Goal: Information Seeking & Learning: Compare options

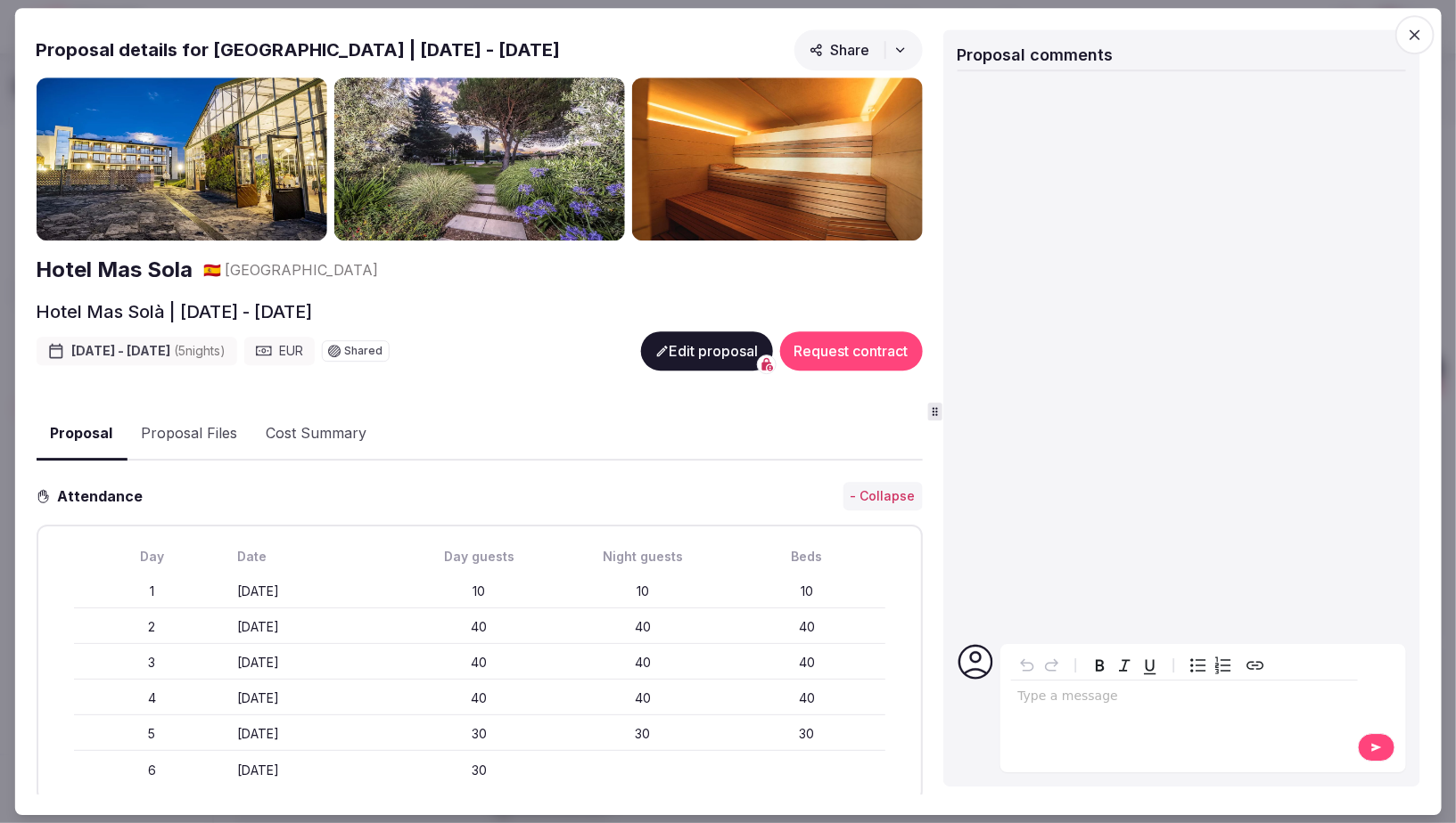
scroll to position [2666, 0]
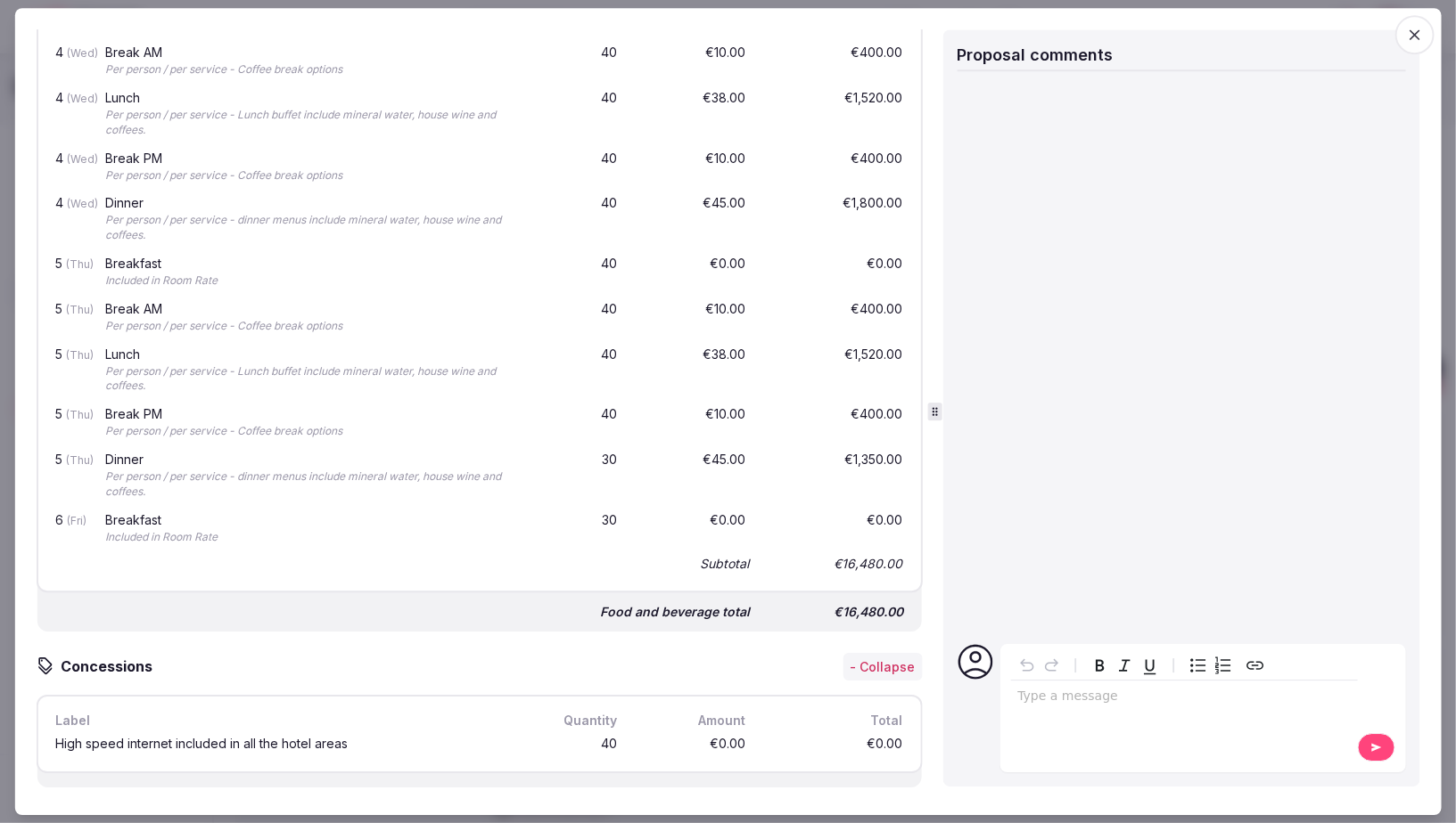
click at [1406, 30] on icon "button" at bounding box center [1415, 35] width 18 height 18
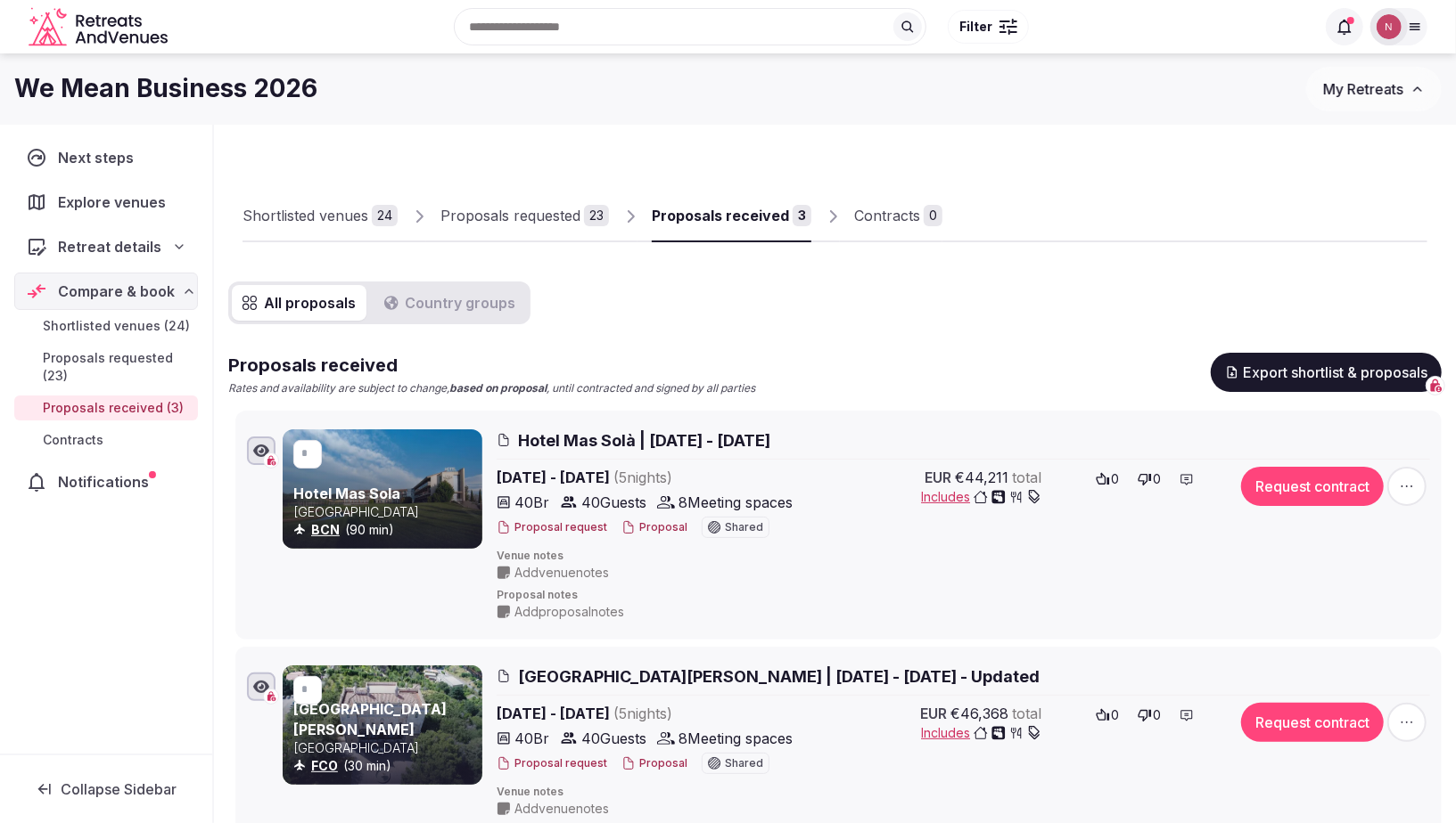
click at [1395, 29] on img at bounding box center [1389, 27] width 25 height 25
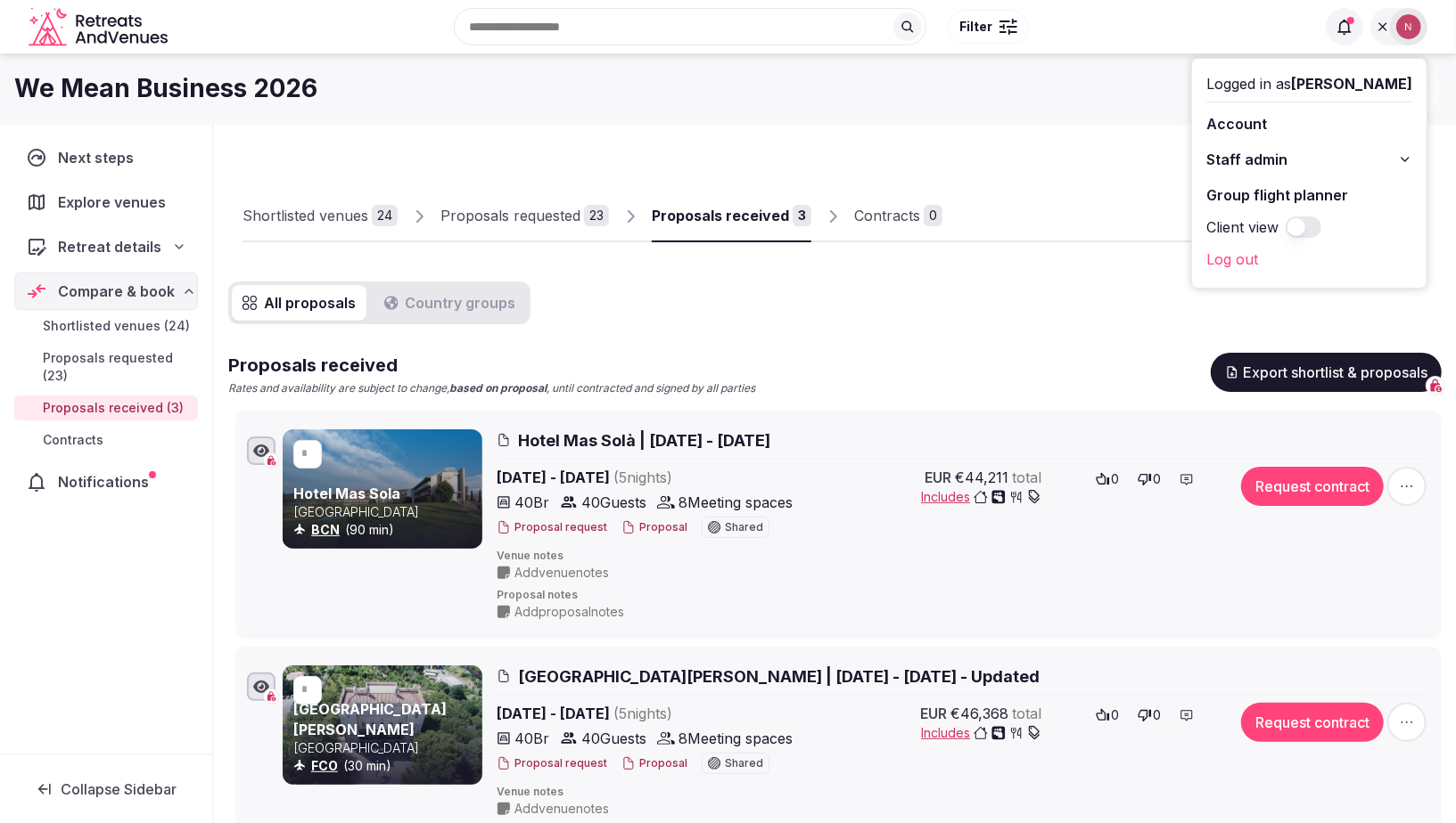
click at [1274, 152] on span "Staff admin" at bounding box center [1247, 159] width 82 height 21
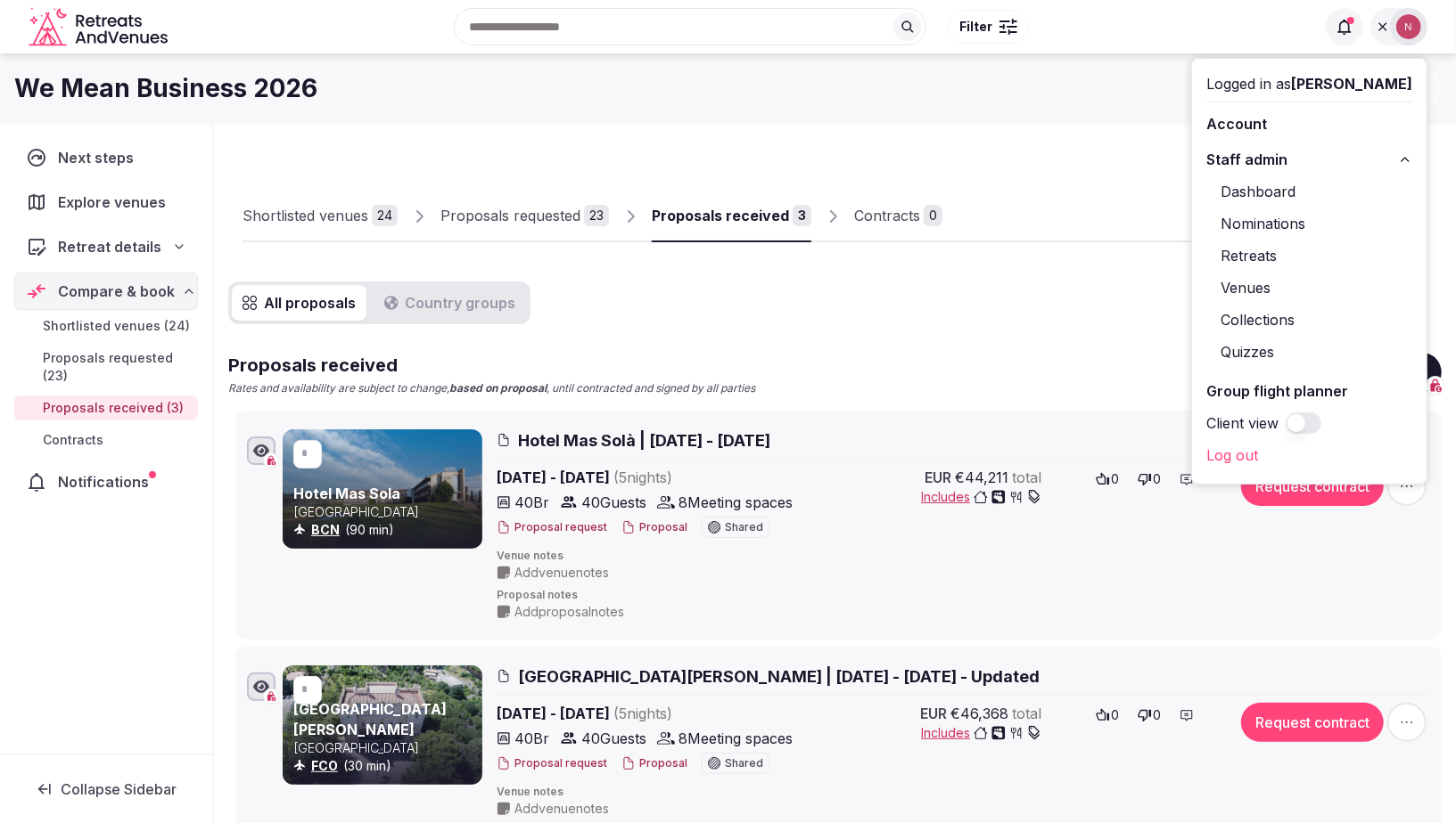
click at [1283, 254] on link "Retreats" at bounding box center [1309, 256] width 206 height 29
click at [1277, 254] on link "Retreats" at bounding box center [1309, 256] width 206 height 29
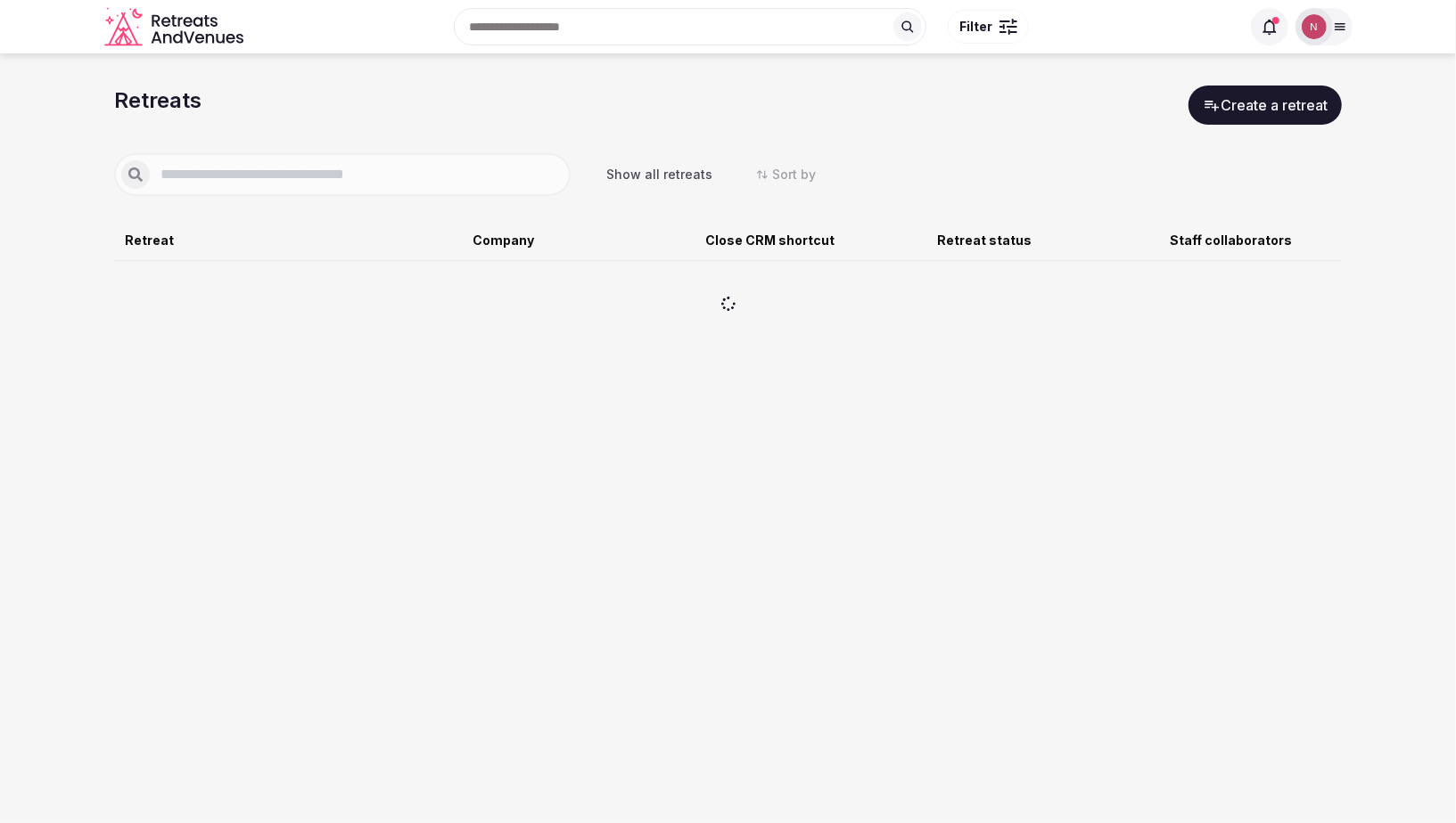
click at [1277, 254] on div "Dashboard Nominations Retreats Venues Collections Quizzes" at bounding box center [1233, 250] width 185 height 176
click at [444, 171] on input "text" at bounding box center [356, 175] width 414 height 21
type input "*****"
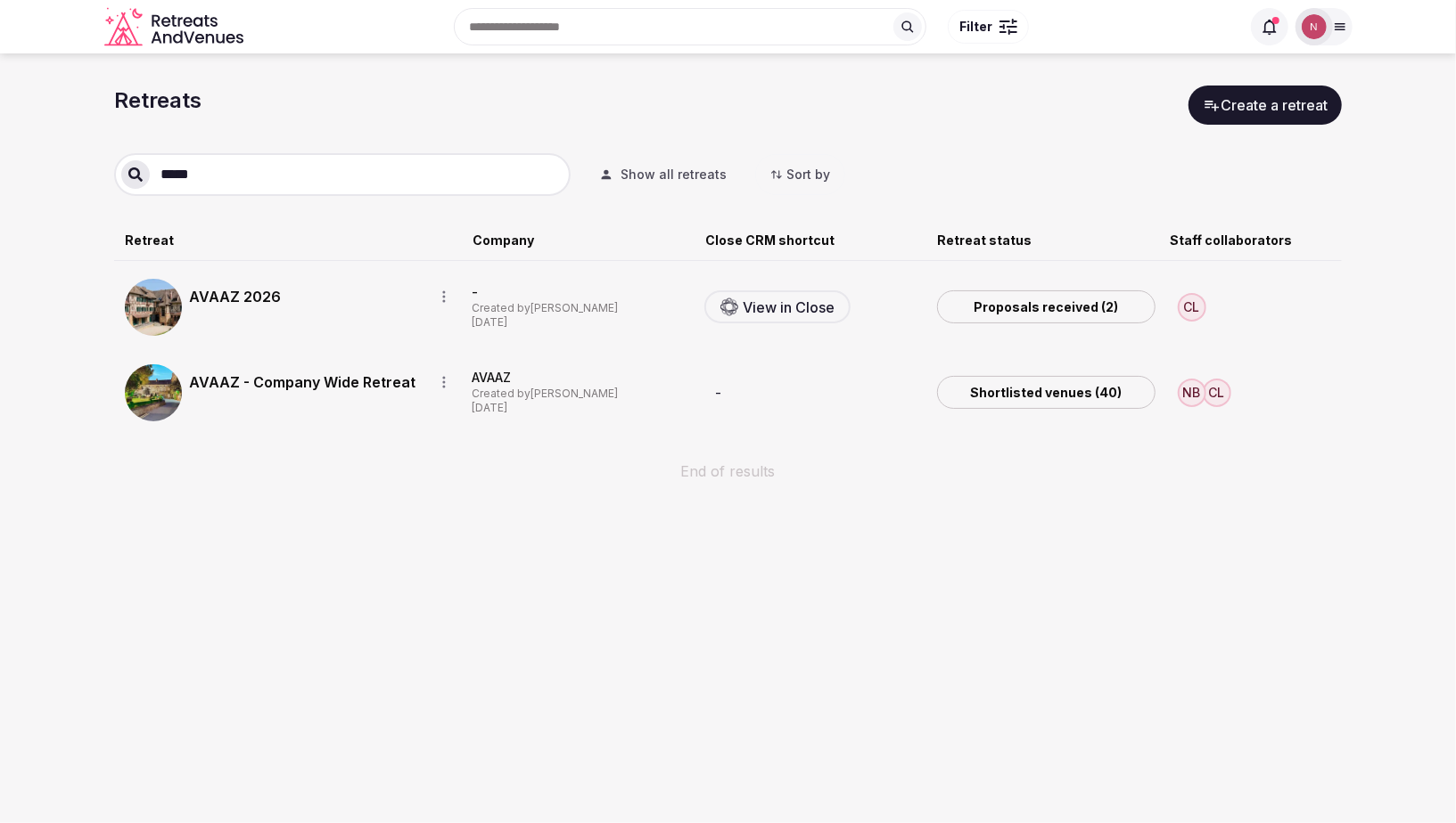
click at [226, 299] on link "AVAAZ 2026" at bounding box center [304, 296] width 230 height 21
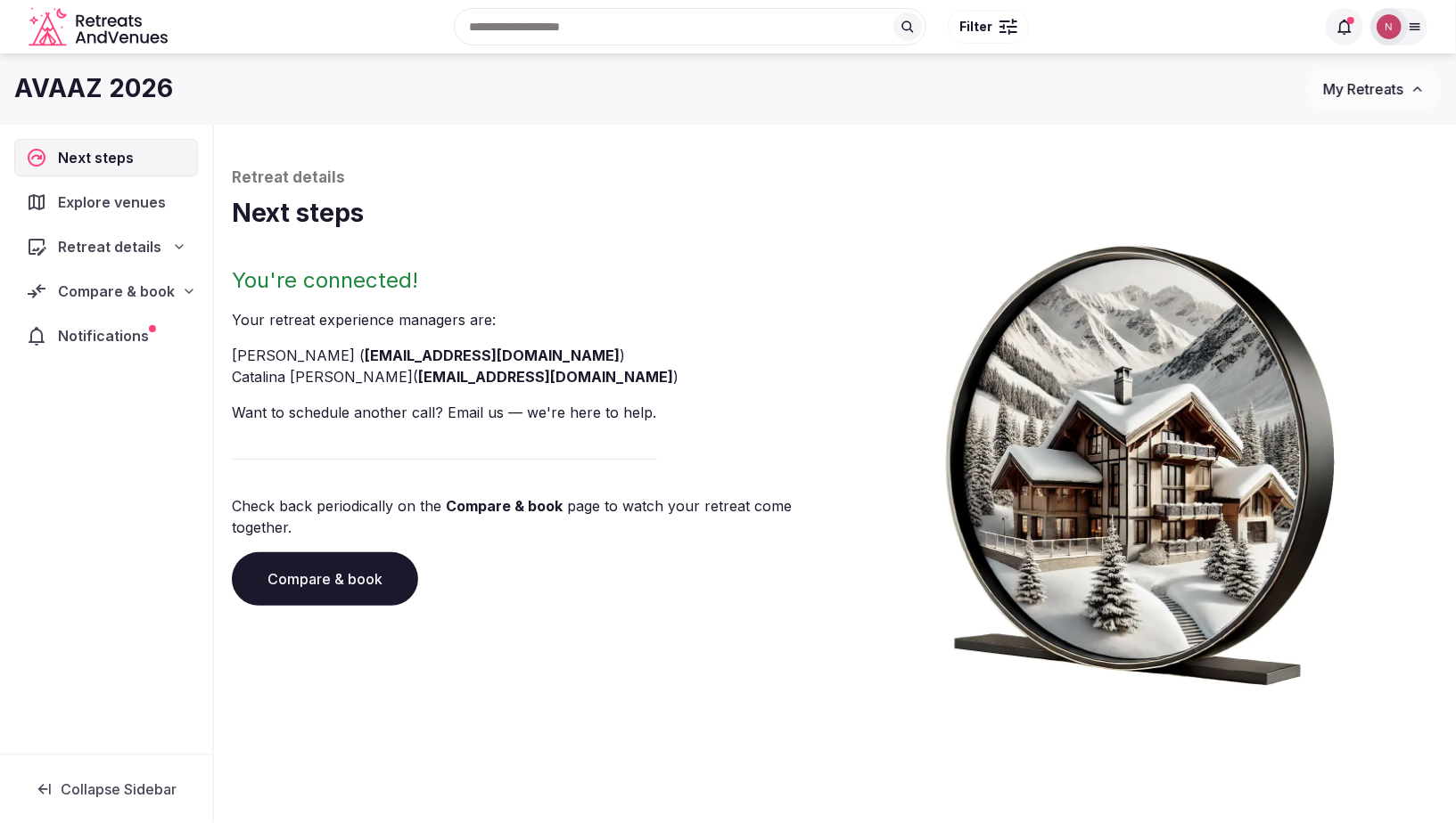
click at [99, 292] on span "Compare & book" at bounding box center [116, 292] width 117 height 21
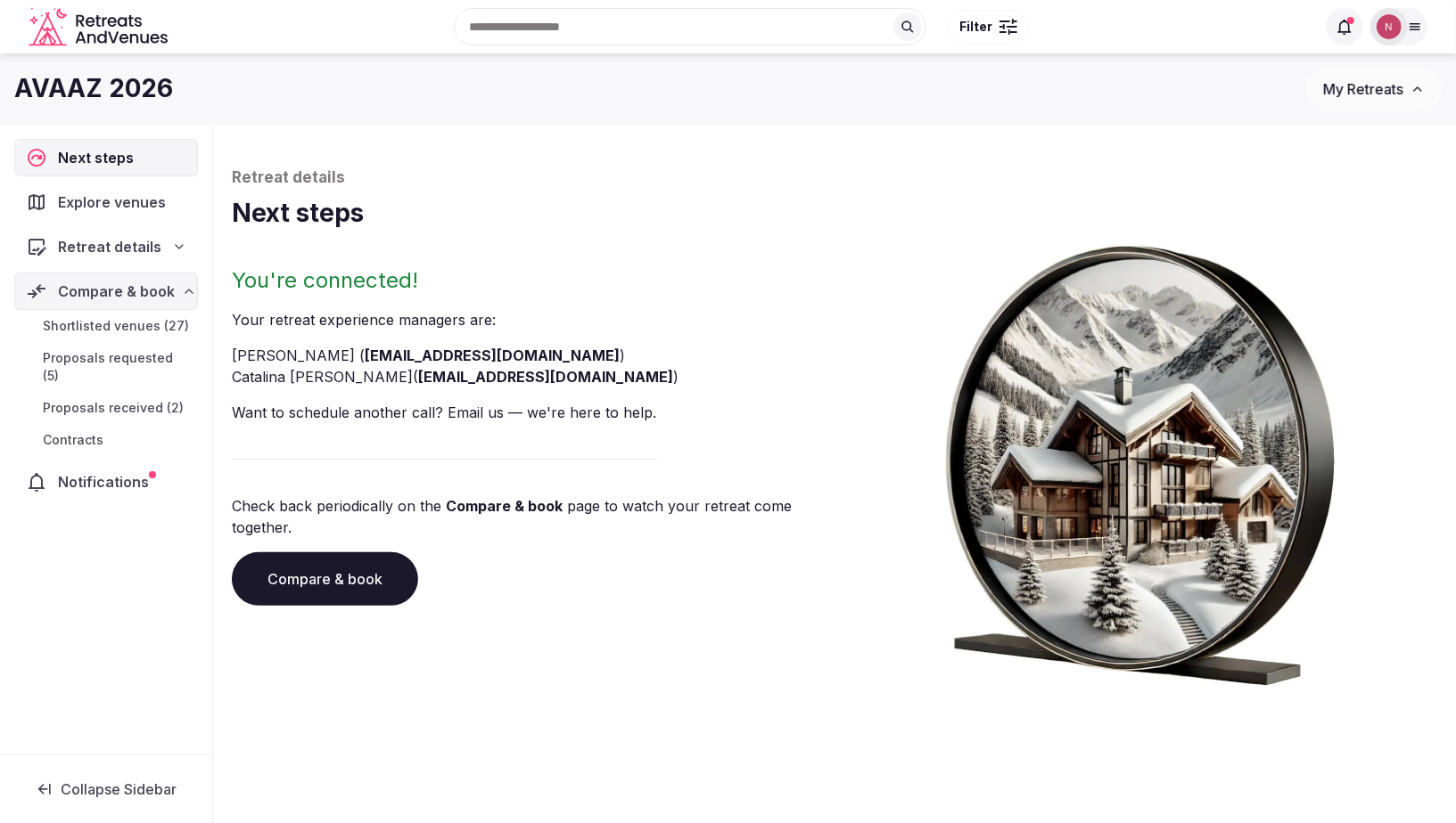
click at [131, 399] on span "Proposals received (2)" at bounding box center [113, 408] width 141 height 18
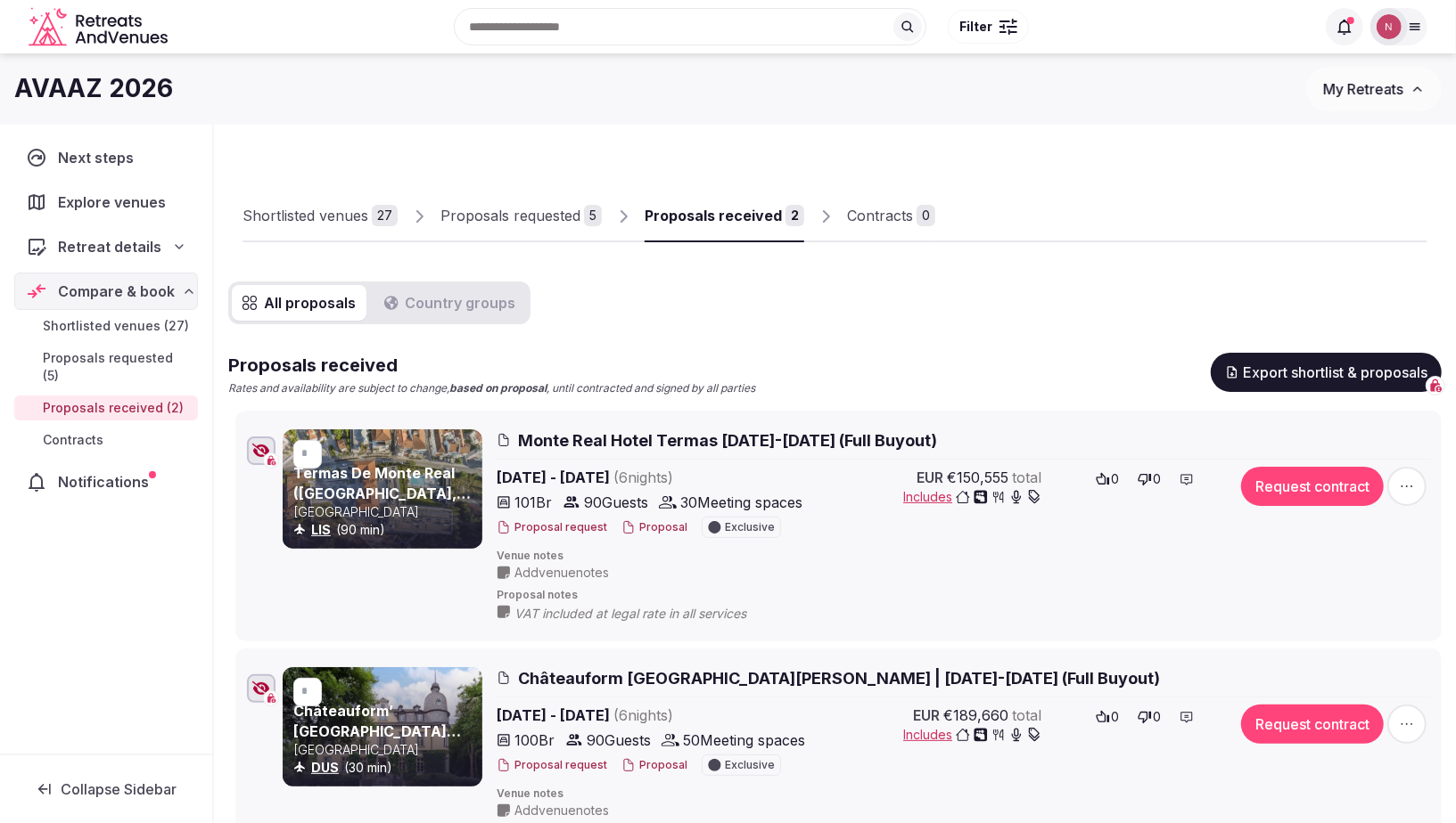
click at [1405, 18] on div at bounding box center [1389, 26] width 37 height 37
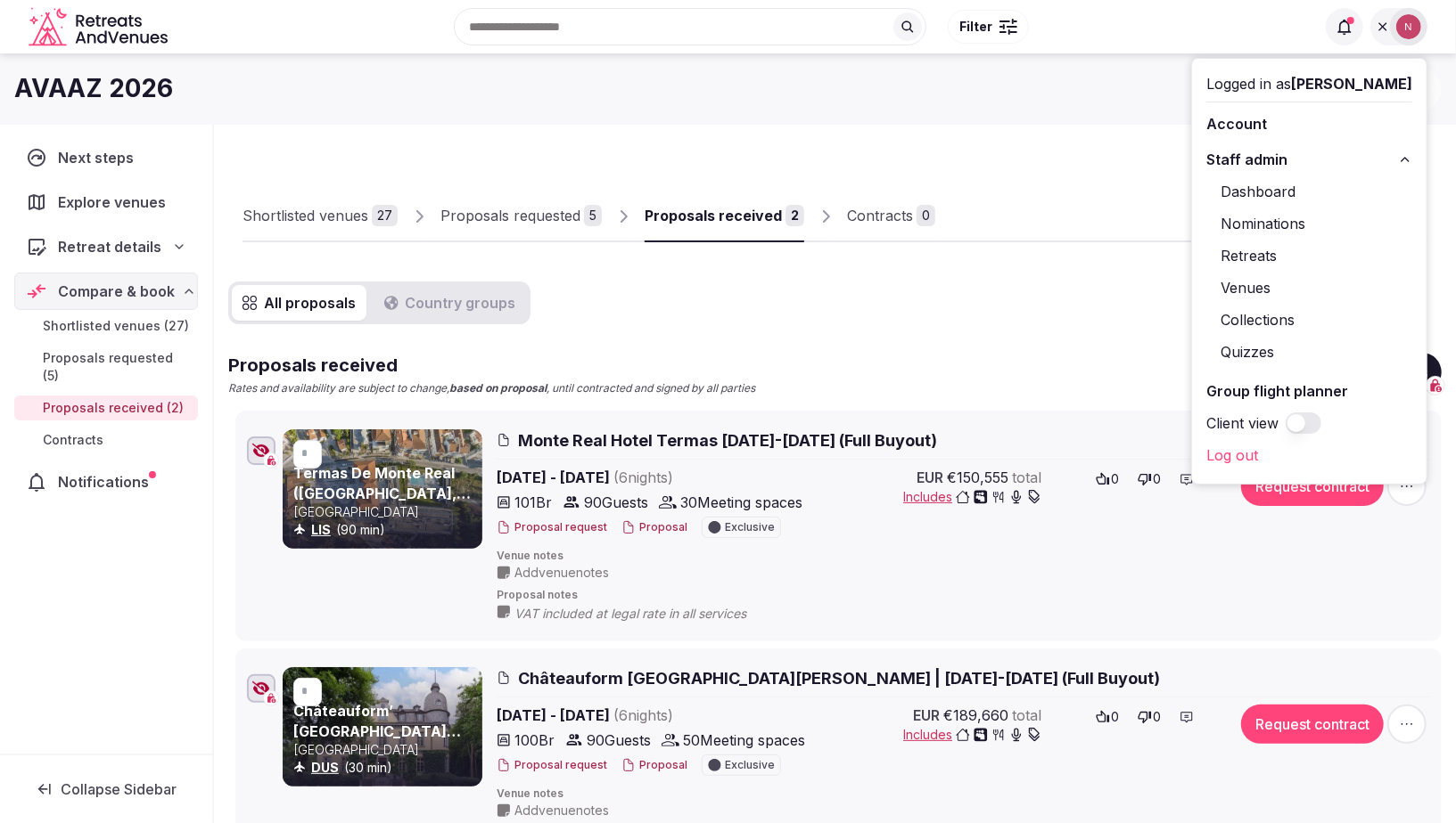
click at [1266, 251] on link "Retreats" at bounding box center [1309, 256] width 206 height 29
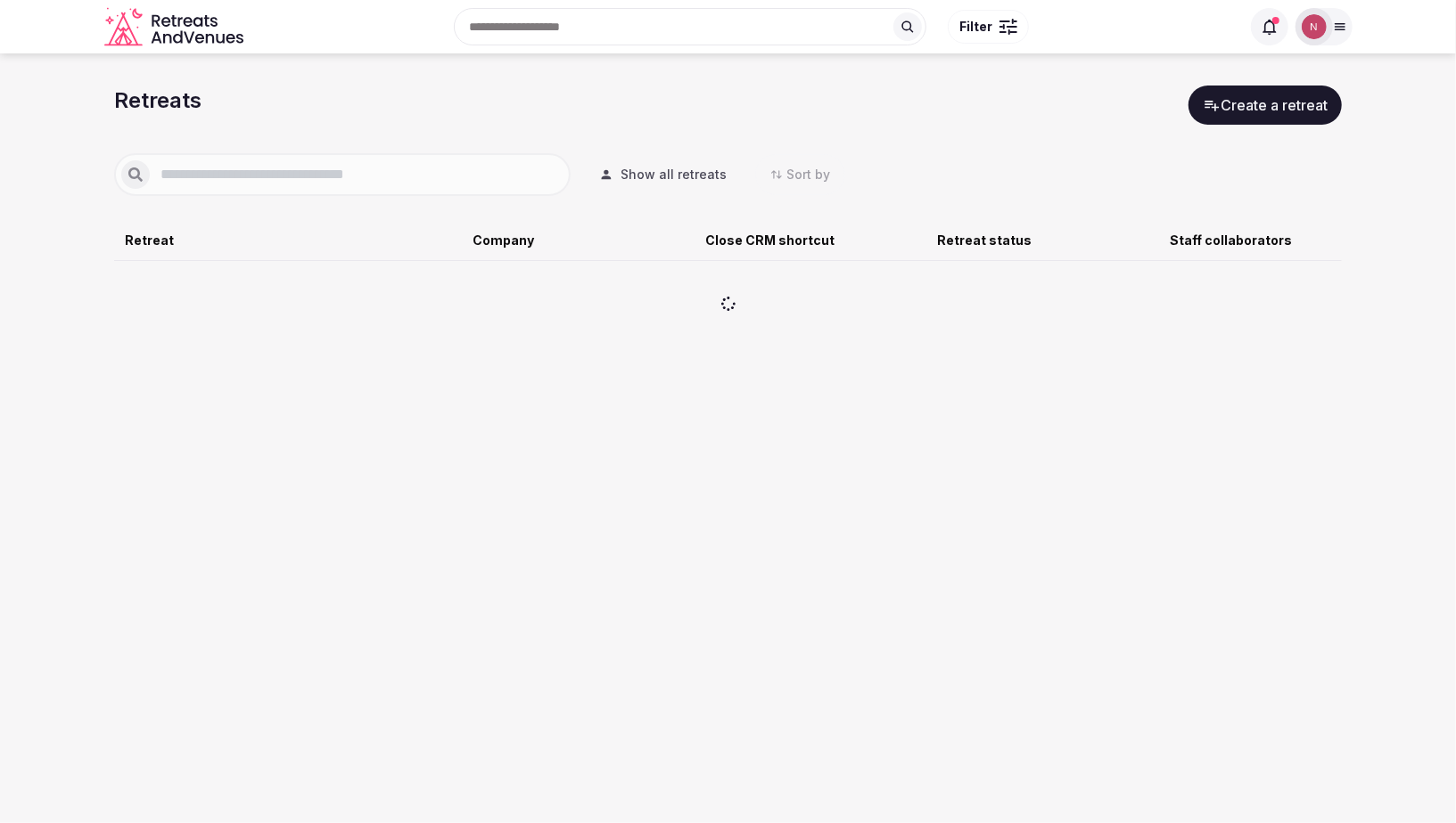
click at [343, 169] on input "text" at bounding box center [356, 175] width 414 height 21
type input "*******"
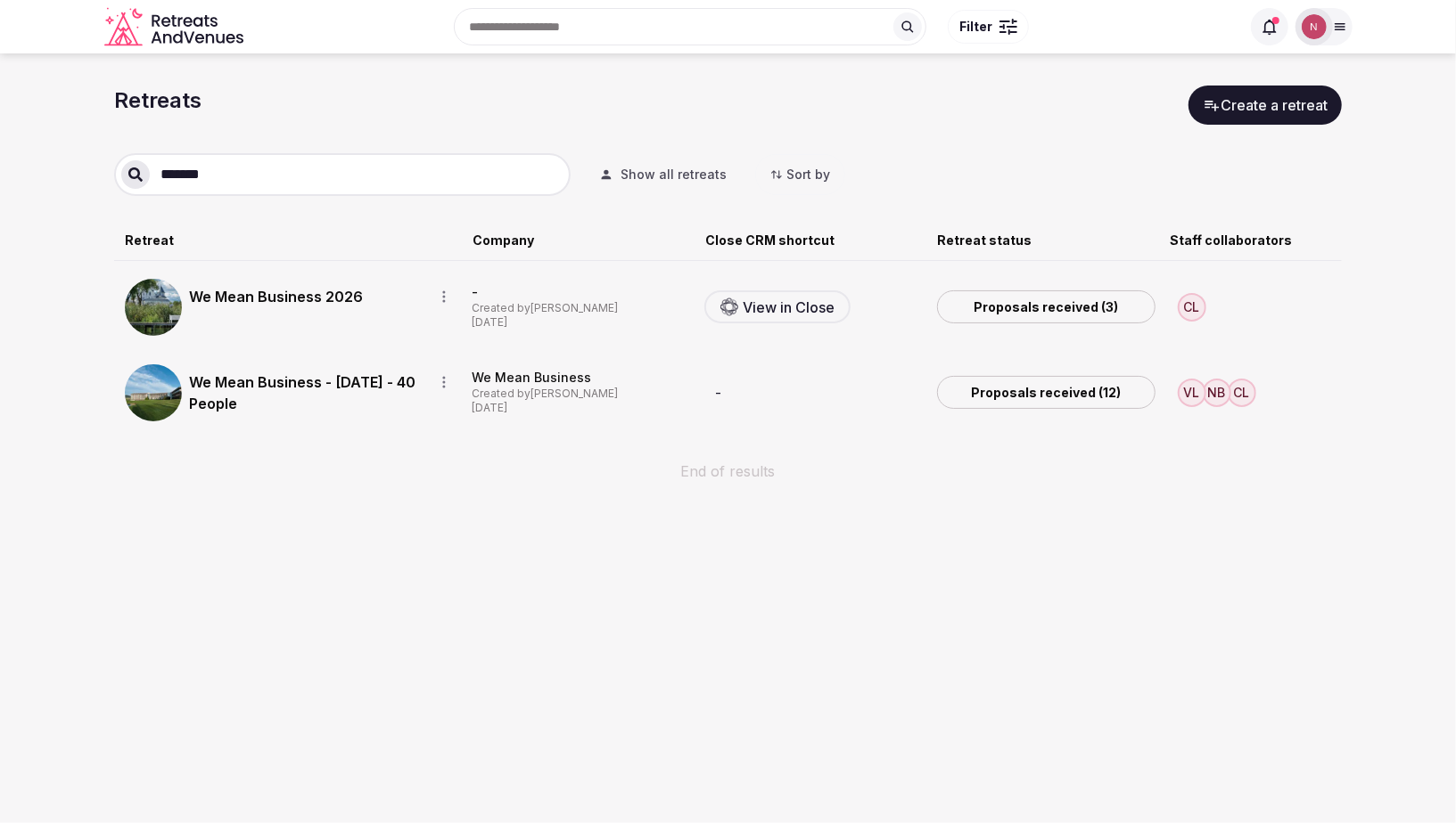
click at [167, 312] on img at bounding box center [153, 307] width 57 height 57
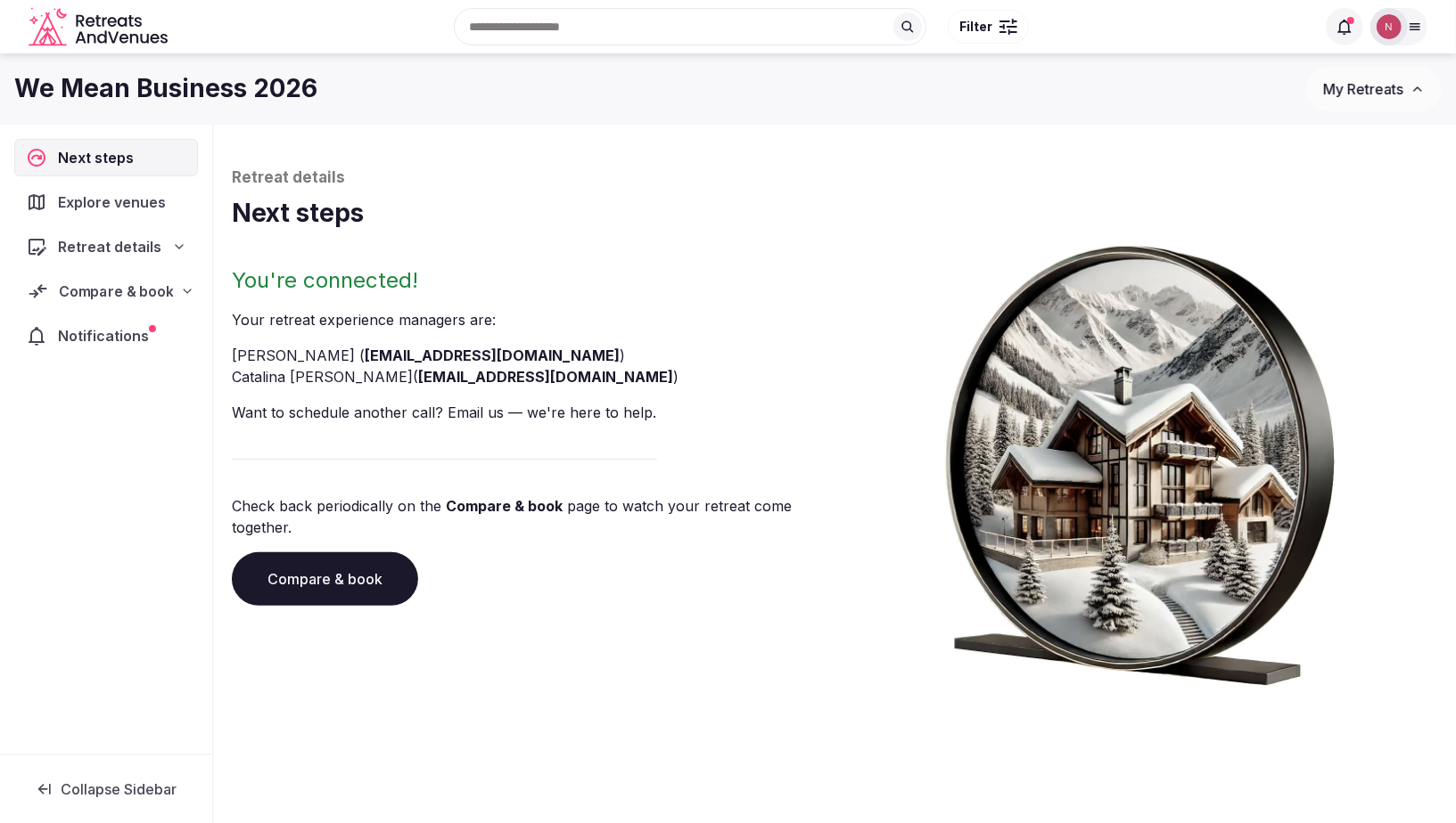
click at [154, 281] on span "Compare & book" at bounding box center [115, 292] width 114 height 21
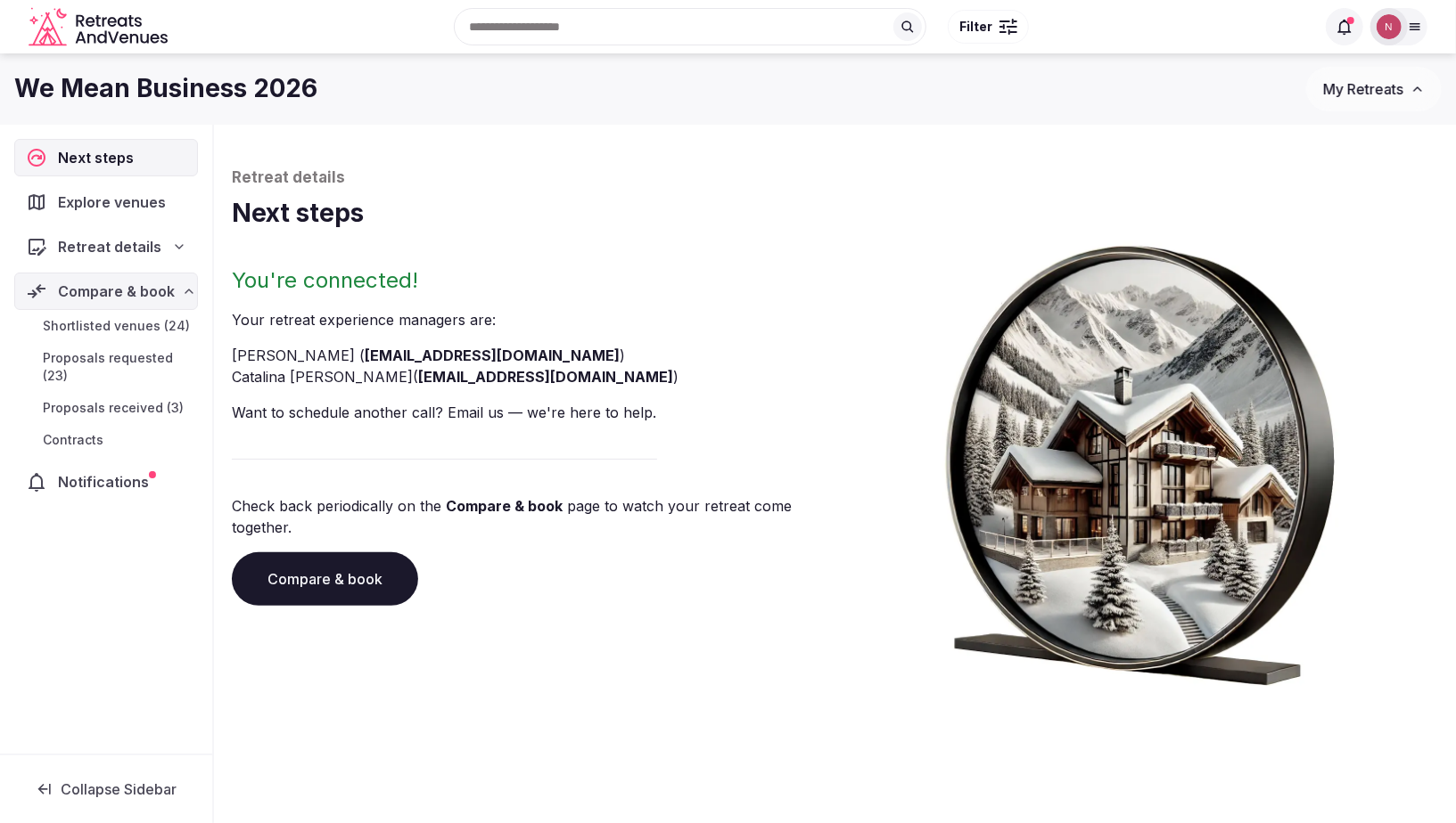
click at [106, 407] on span "Proposals received (3)" at bounding box center [113, 408] width 141 height 18
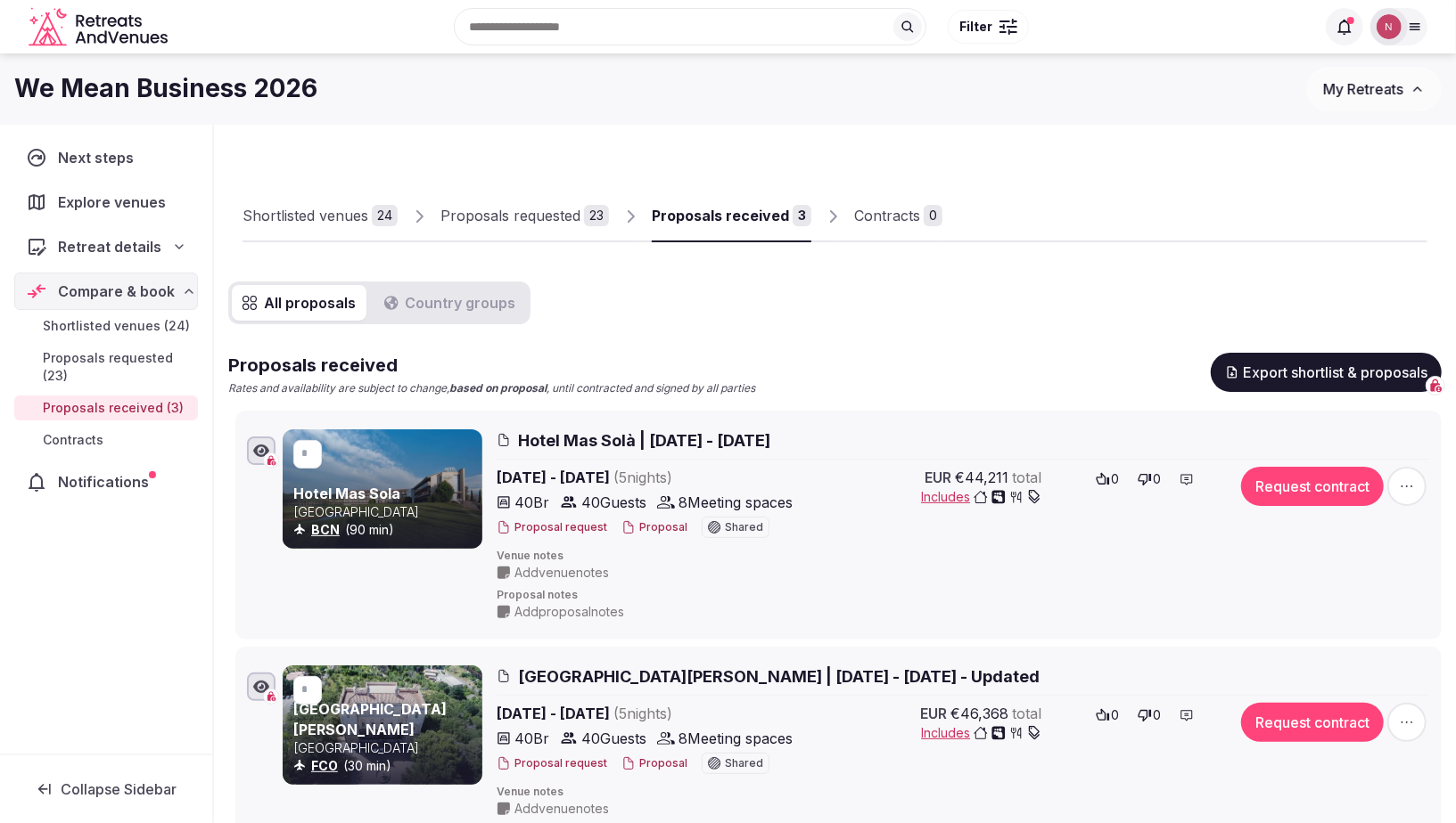
click at [432, 300] on button "Country groups" at bounding box center [450, 302] width 154 height 35
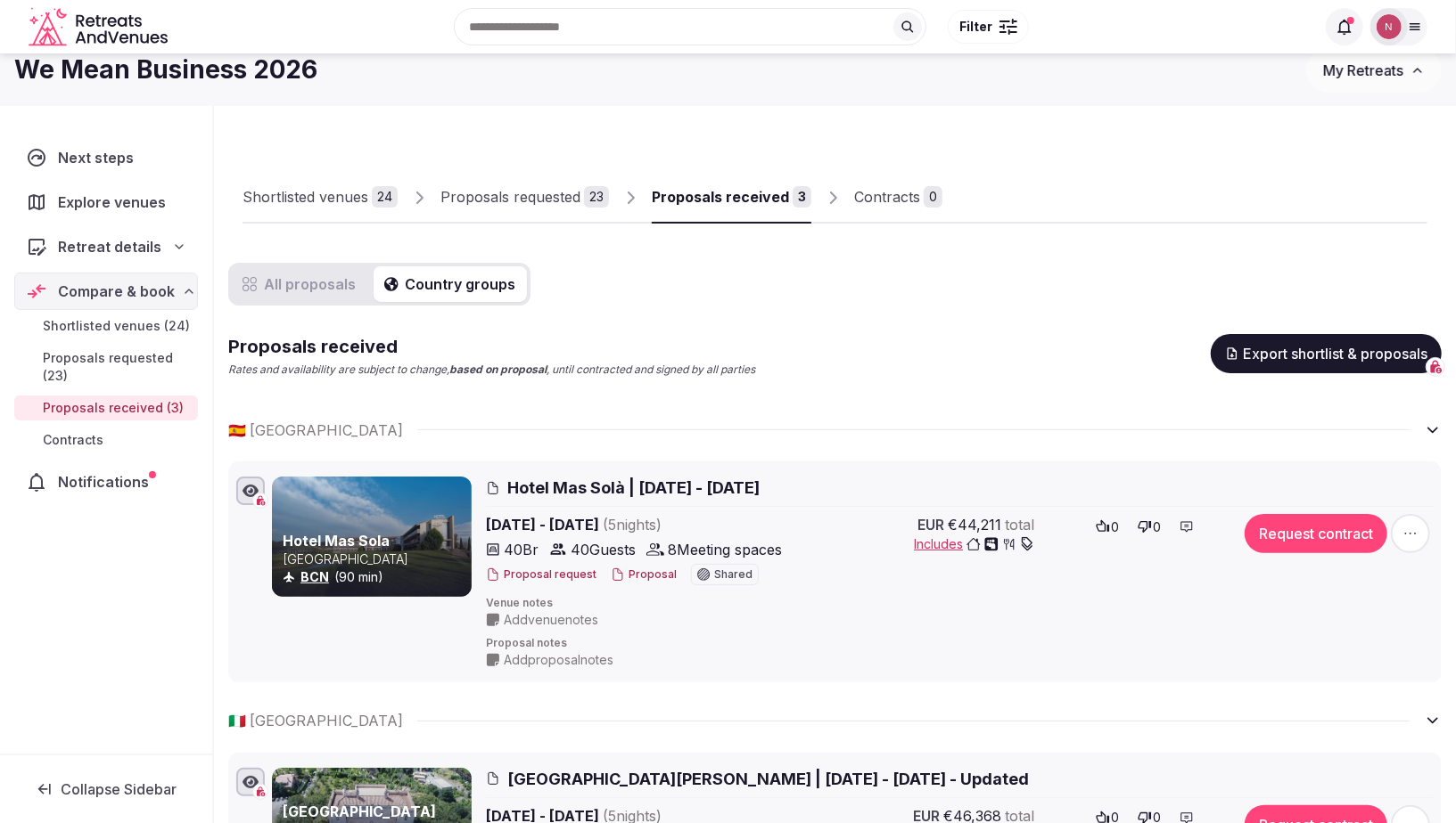
scroll to position [20, 0]
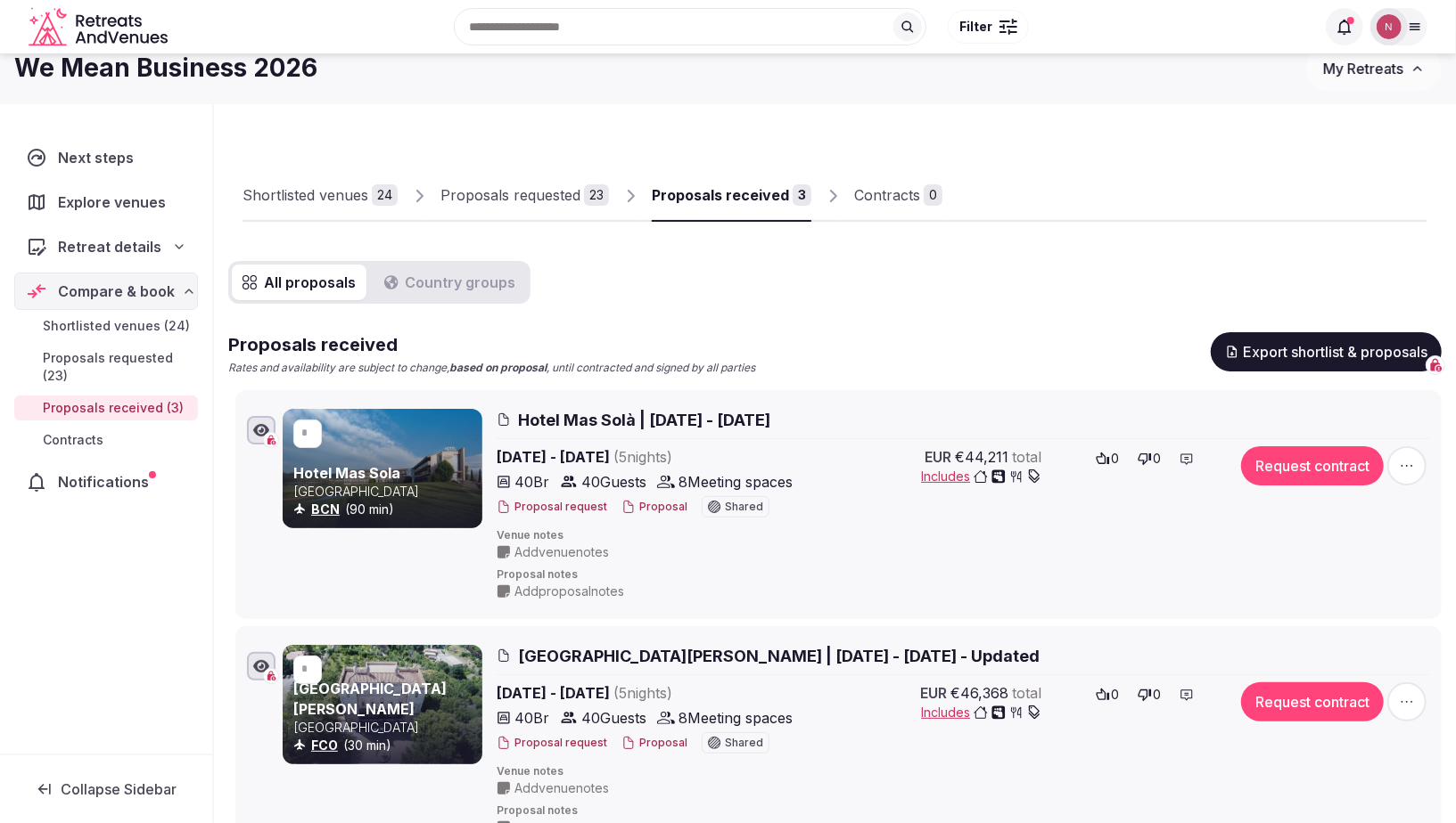
click at [280, 284] on button "All proposals" at bounding box center [298, 282] width 134 height 35
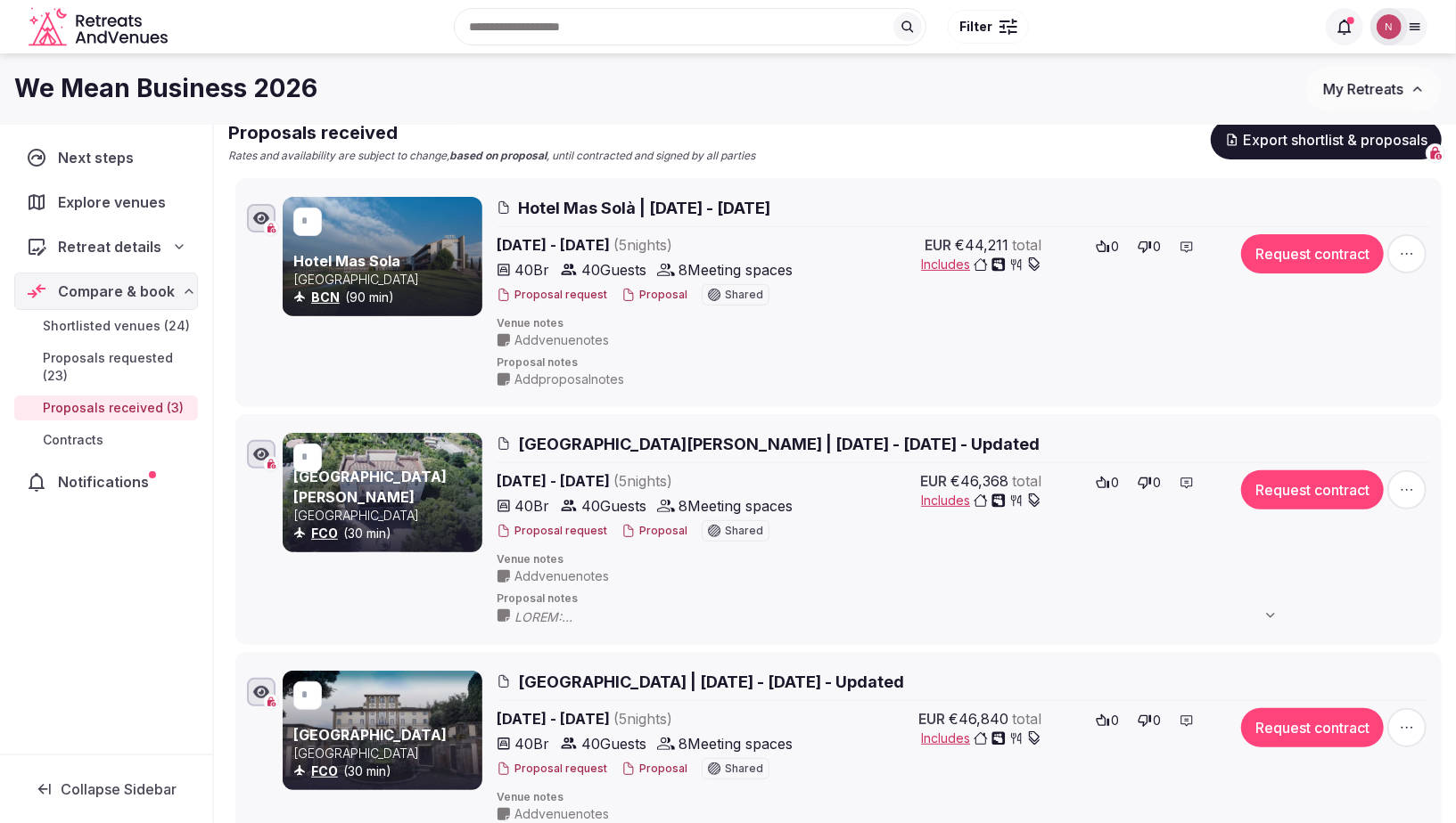
scroll to position [227, 0]
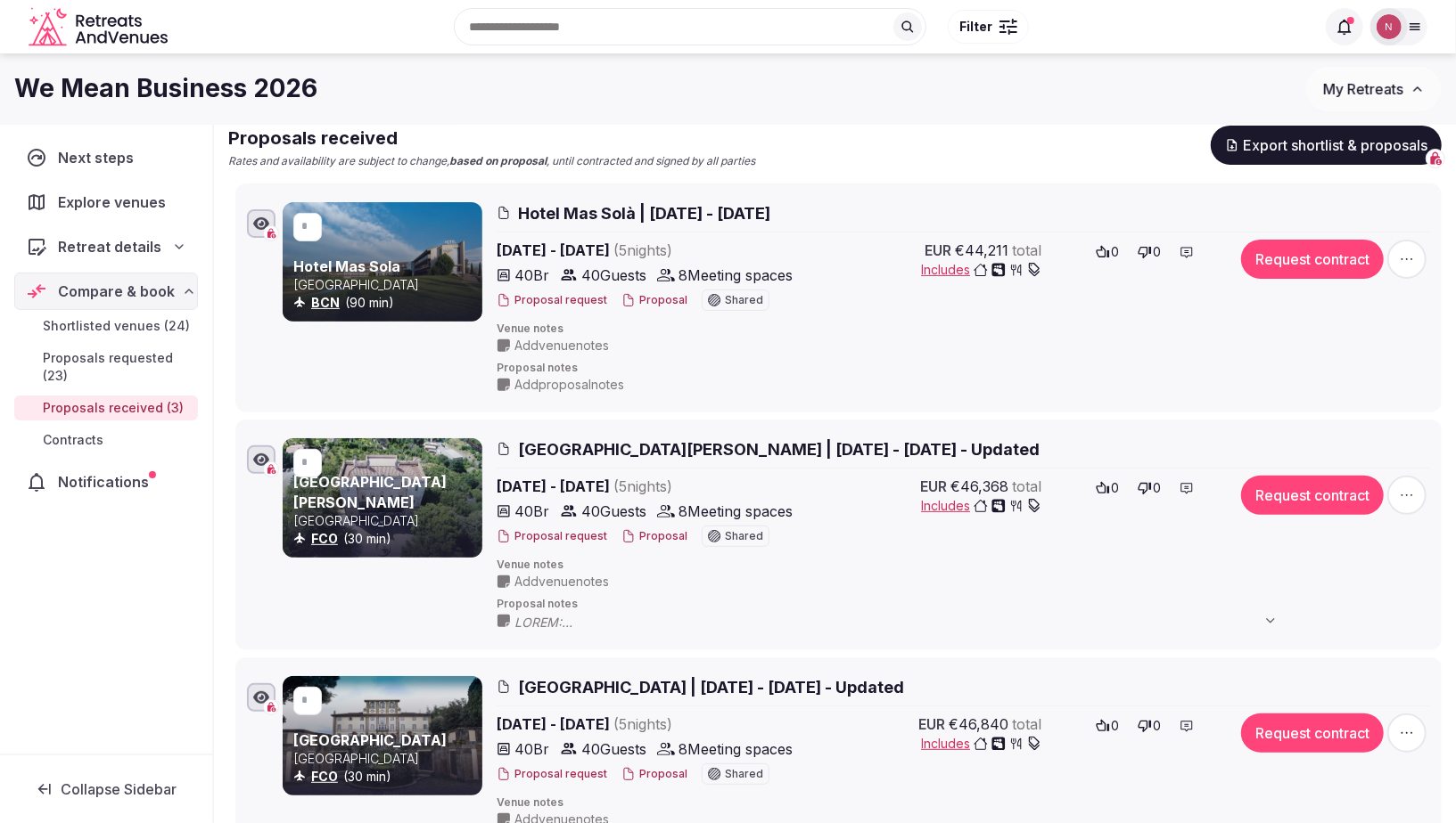
click at [394, 489] on div at bounding box center [382, 498] width 200 height 119
click at [394, 466] on div at bounding box center [382, 498] width 200 height 119
click at [631, 449] on span "[GEOGRAPHIC_DATA][PERSON_NAME] | [DATE] - [DATE] - Updated" at bounding box center [778, 449] width 521 height 22
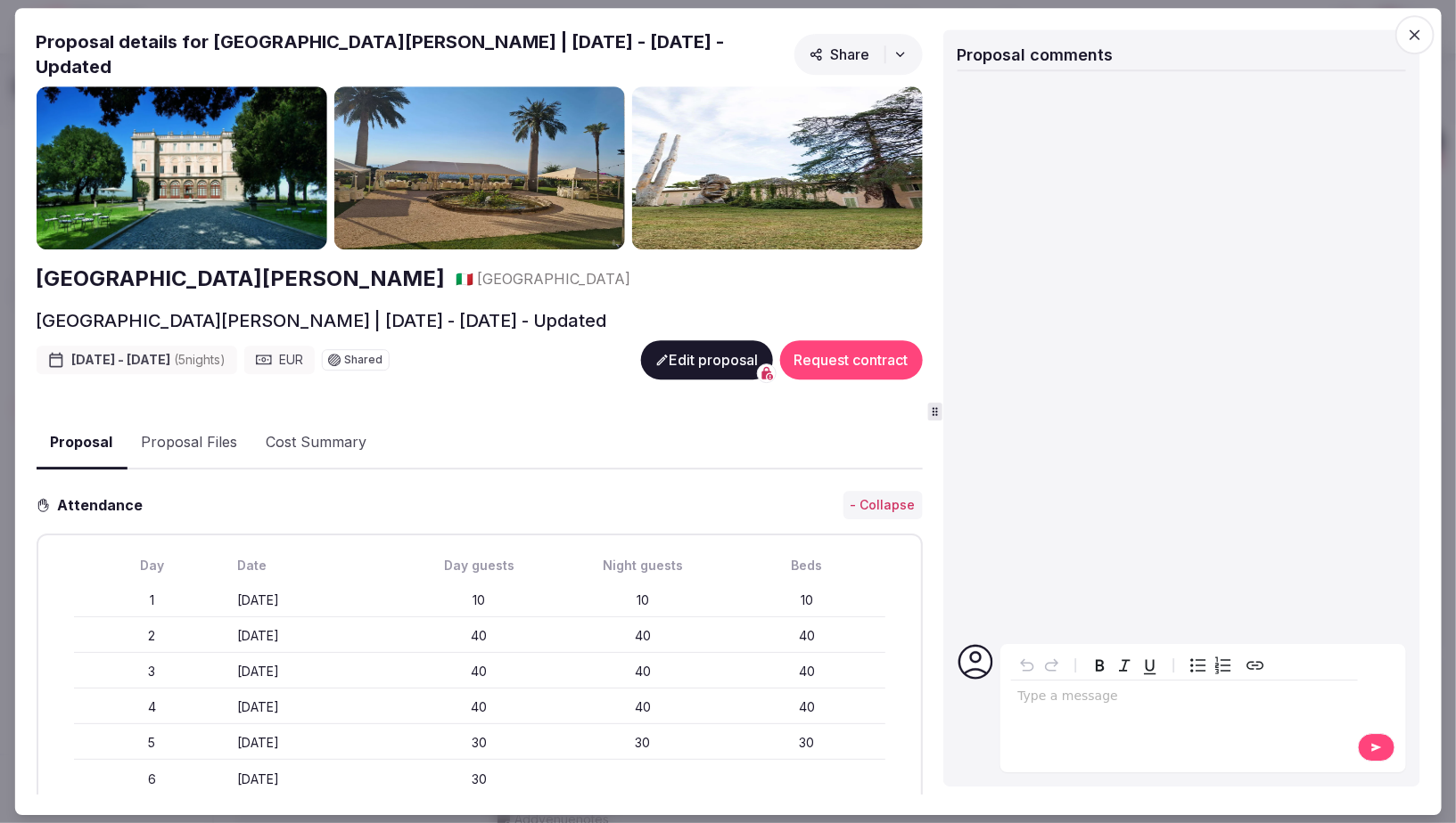
click at [232, 265] on h2 "[GEOGRAPHIC_DATA][PERSON_NAME]" at bounding box center [240, 280] width 409 height 31
click at [1410, 33] on icon "button" at bounding box center [1415, 35] width 18 height 18
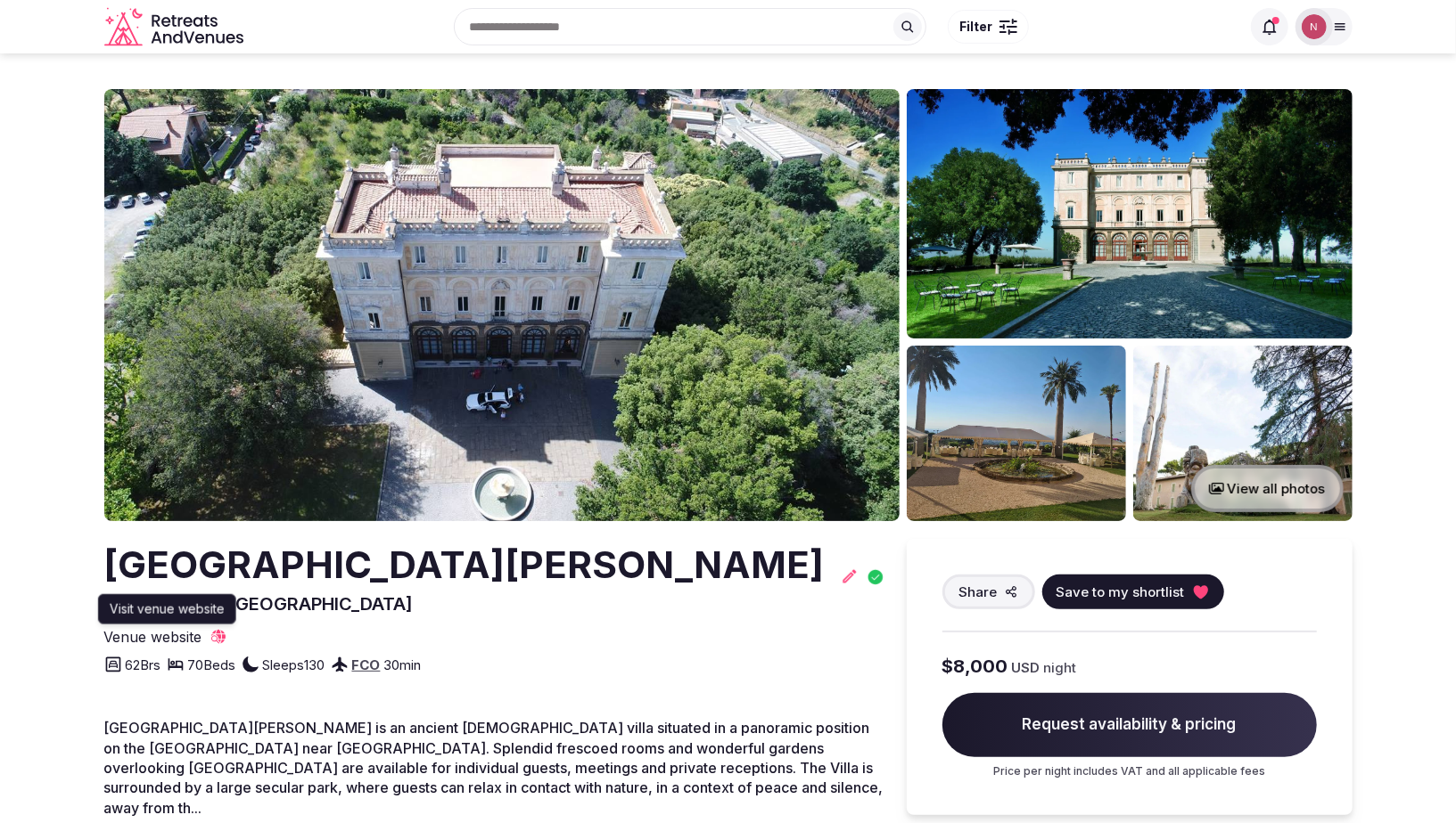
click at [221, 635] on icon at bounding box center [218, 637] width 14 height 14
